Goal: Task Accomplishment & Management: Manage account settings

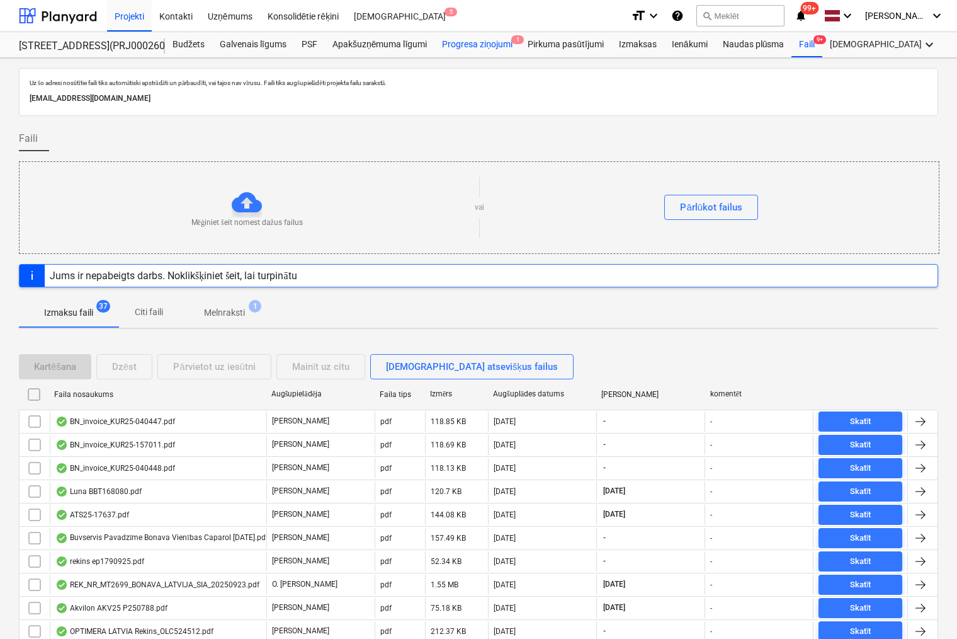
click at [469, 40] on div "Progresa ziņojumi 1" at bounding box center [478, 44] width 86 height 25
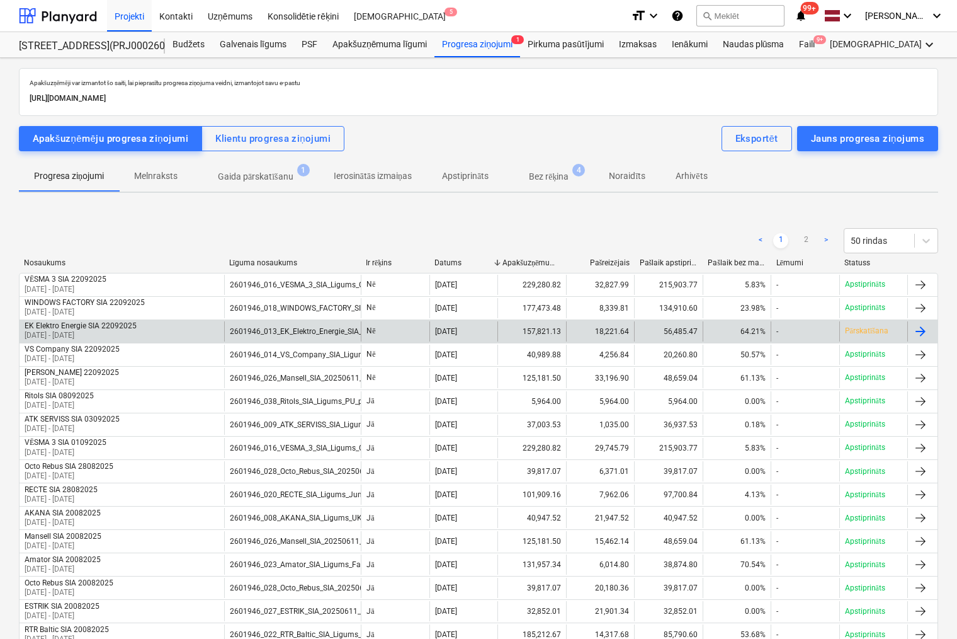
click at [865, 327] on p "Pārskatīšana" at bounding box center [866, 331] width 43 height 11
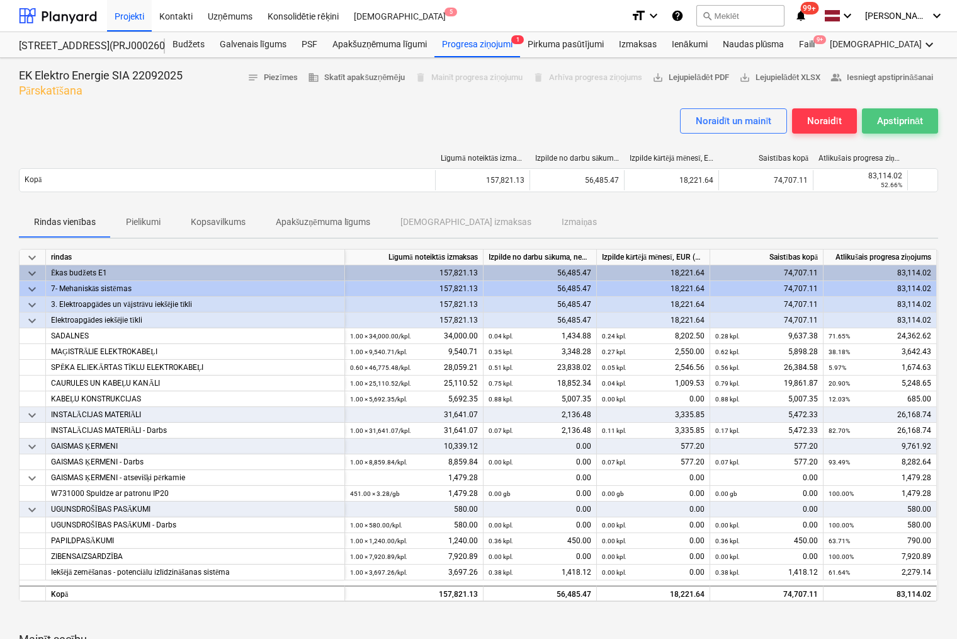
click at [888, 118] on div "Apstiprināt" at bounding box center [900, 121] width 46 height 16
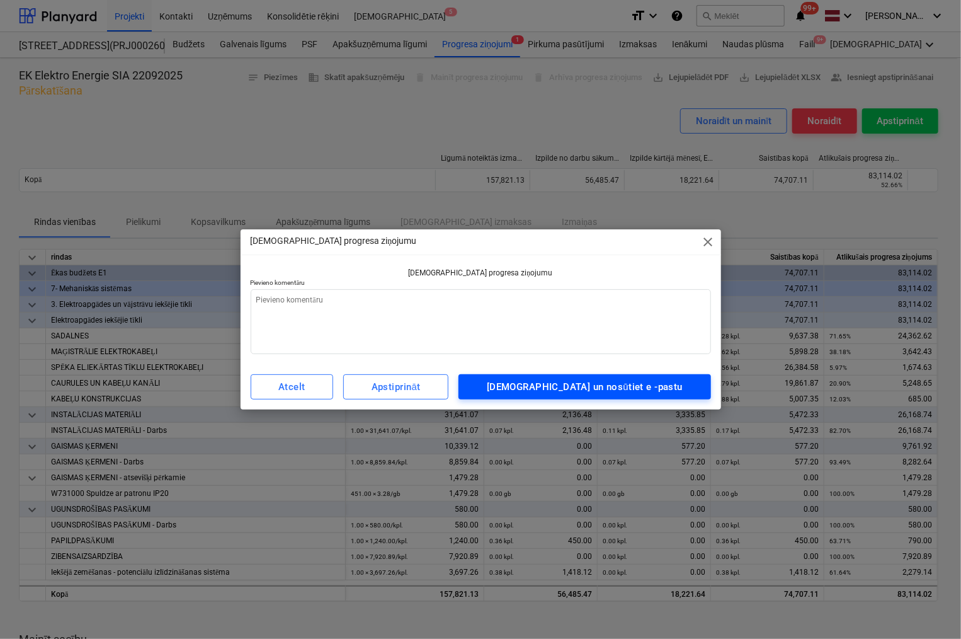
click at [609, 382] on div "[DEMOGRAPHIC_DATA] un nosūtiet e -pastu" at bounding box center [585, 386] width 196 height 16
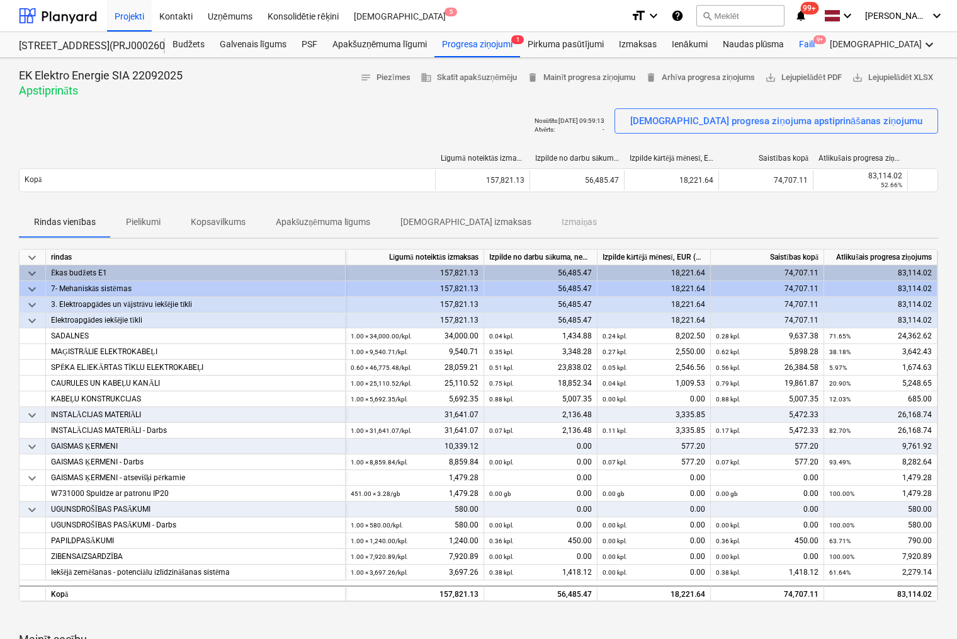
click at [809, 40] on div "Faili 9+" at bounding box center [807, 44] width 31 height 25
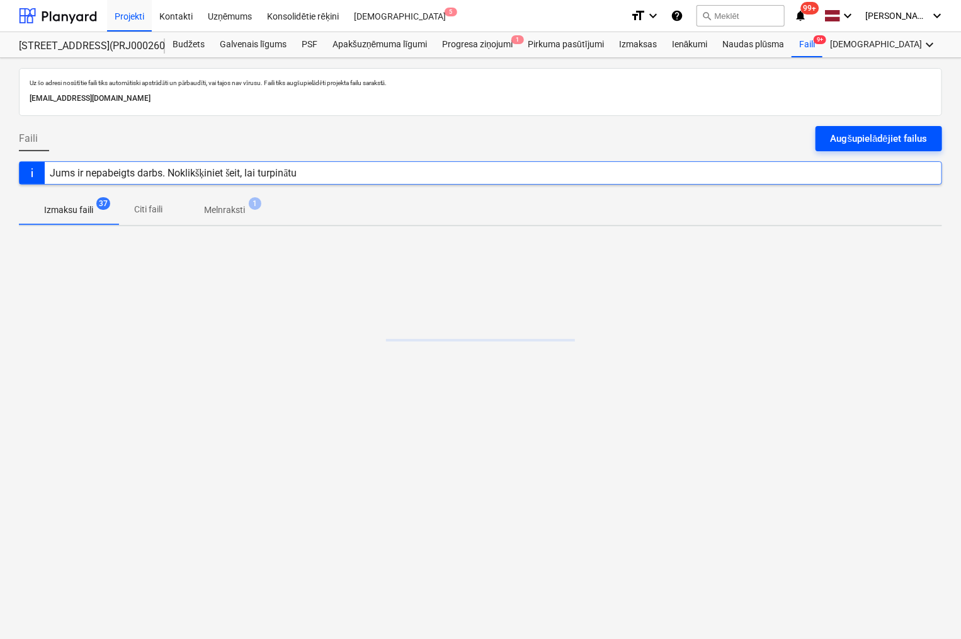
click at [877, 142] on div "Augšupielādējiet failus" at bounding box center [879, 138] width 96 height 16
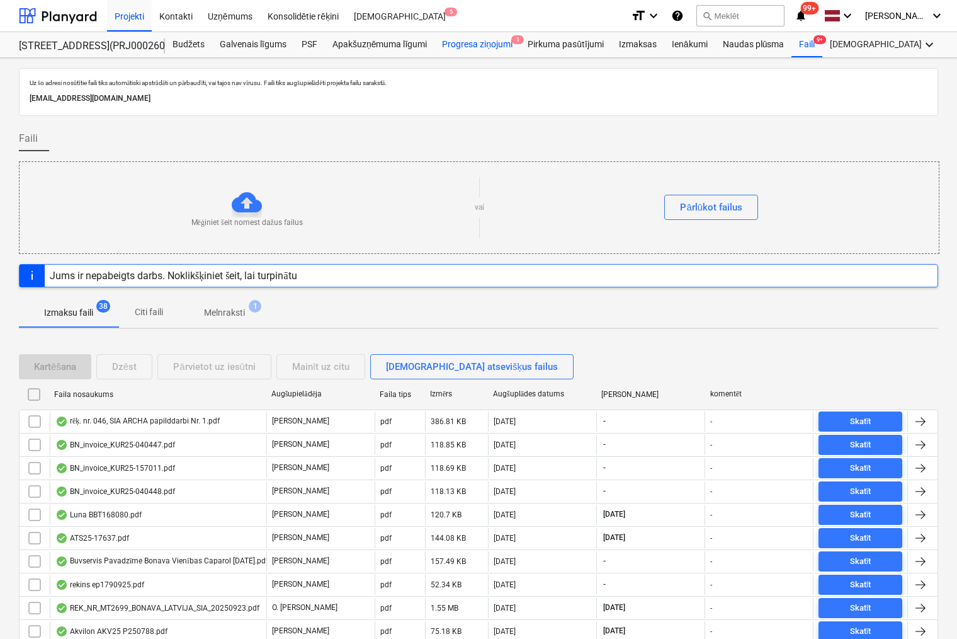
click at [483, 44] on div "Progresa ziņojumi 1" at bounding box center [478, 44] width 86 height 25
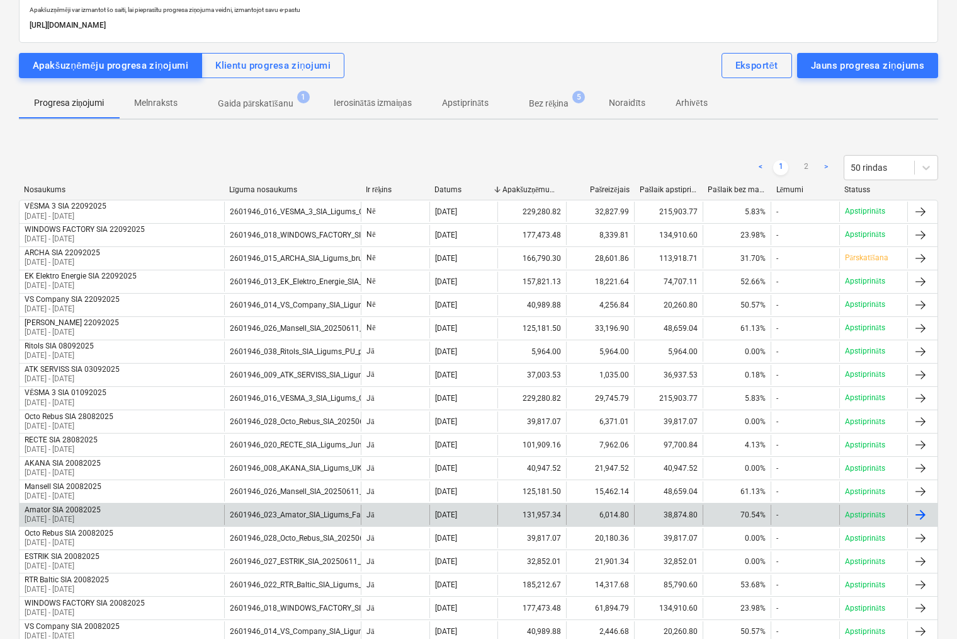
scroll to position [63, 0]
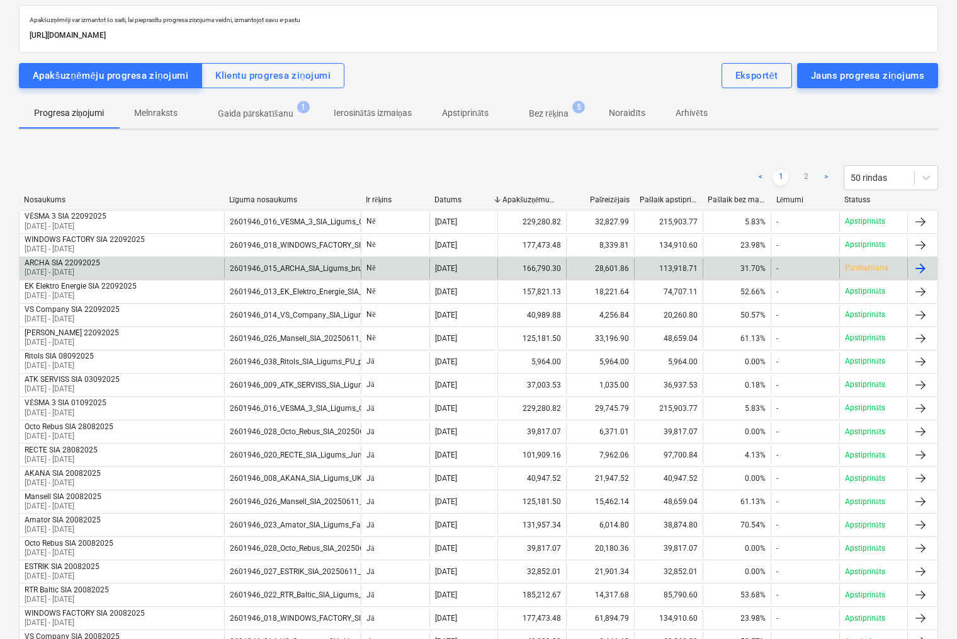
click at [75, 267] on p "[DATE] - [DATE]" at bounding box center [63, 272] width 76 height 11
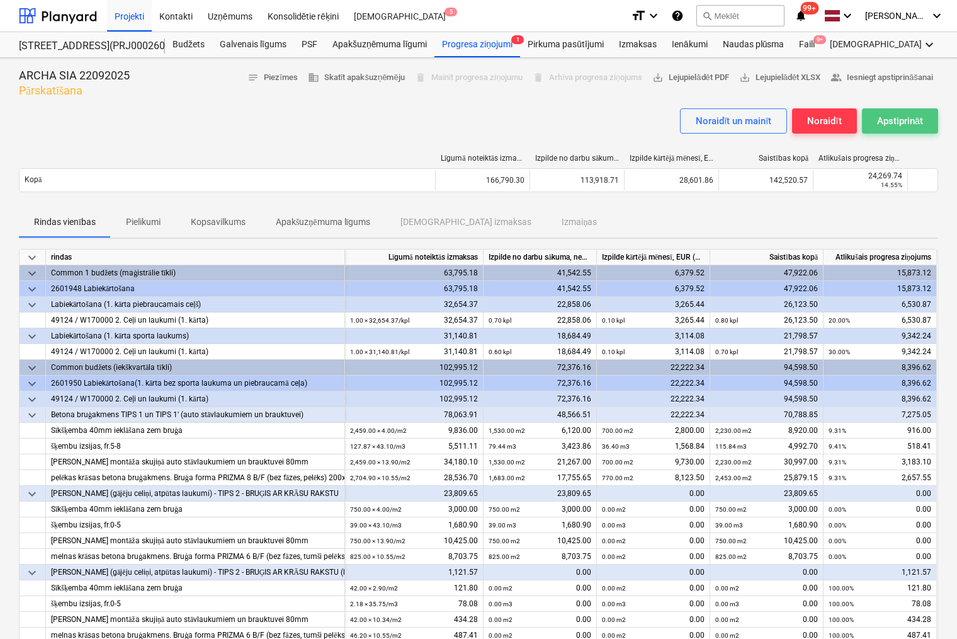
click at [902, 117] on div "Apstiprināt" at bounding box center [900, 121] width 46 height 16
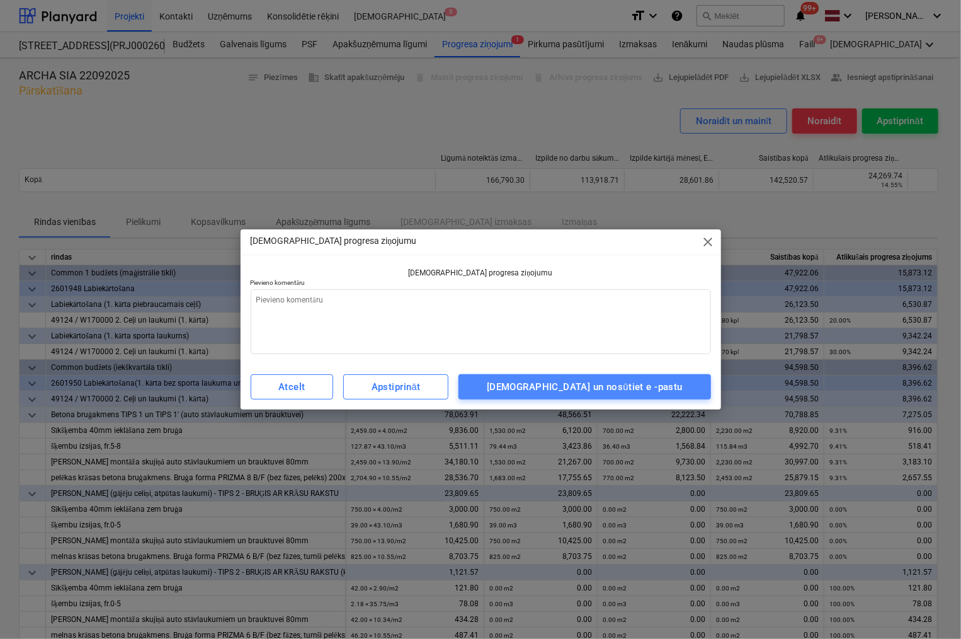
click at [663, 381] on div "[DEMOGRAPHIC_DATA] un nosūtiet e -pastu" at bounding box center [585, 386] width 196 height 16
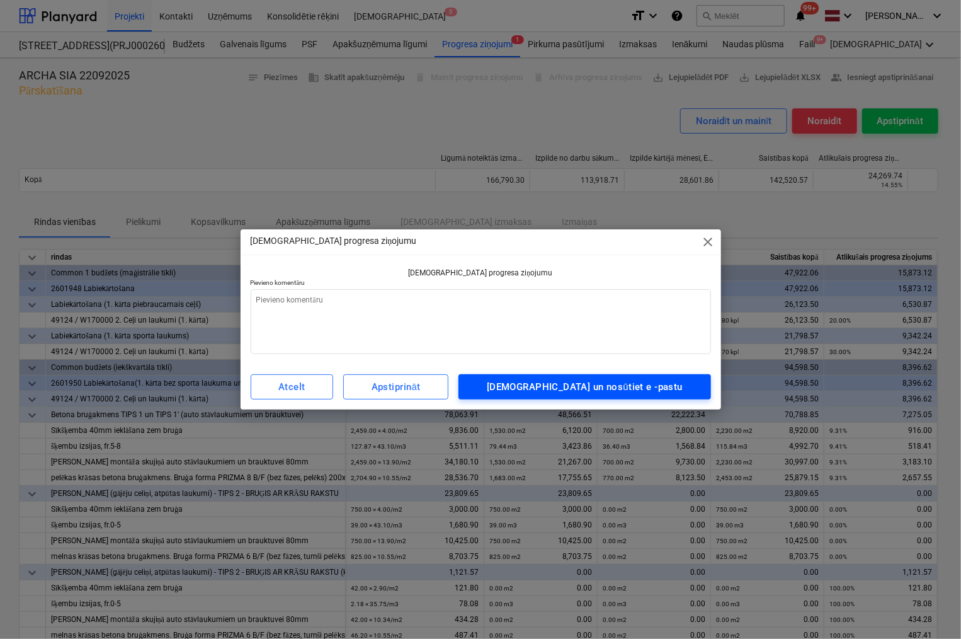
type textarea "x"
